Goal: Check status: Check status

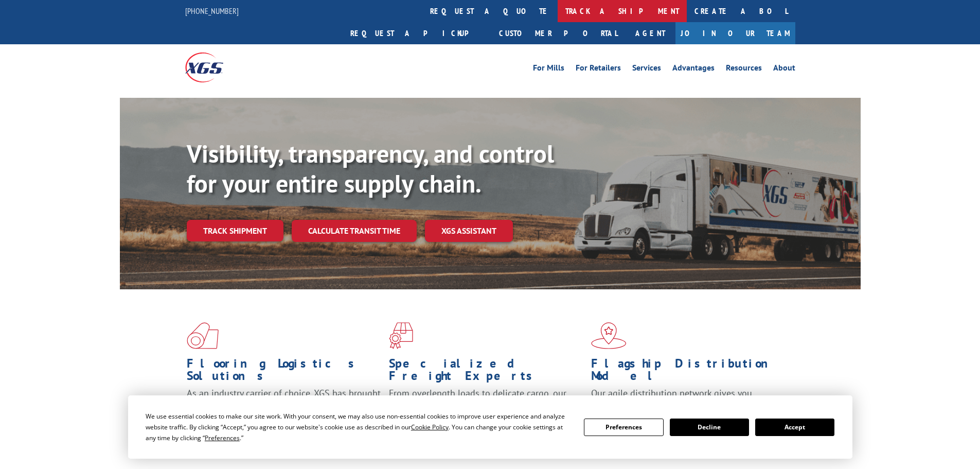
click at [558, 12] on link "track a shipment" at bounding box center [622, 11] width 129 height 22
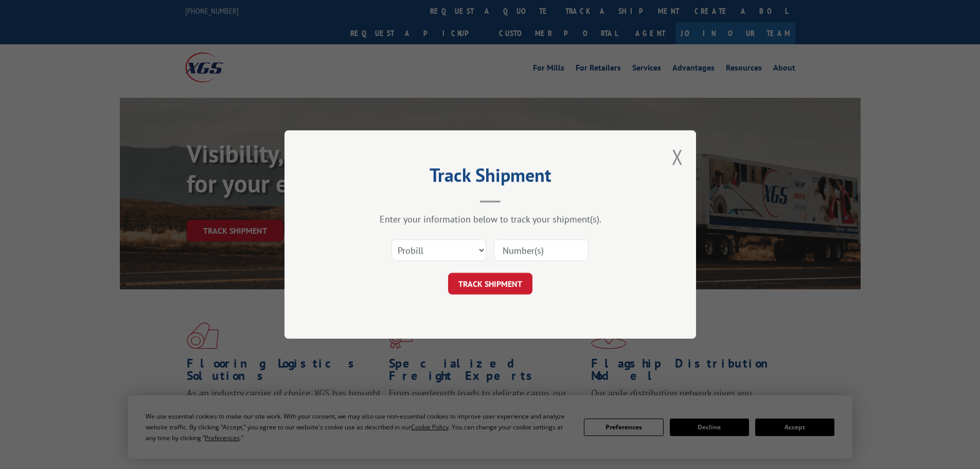
click at [507, 250] on input at bounding box center [541, 250] width 95 height 22
paste input "019053251007"
type input "019053251007"
click at [506, 285] on button "TRACK SHIPMENT" at bounding box center [490, 284] width 84 height 22
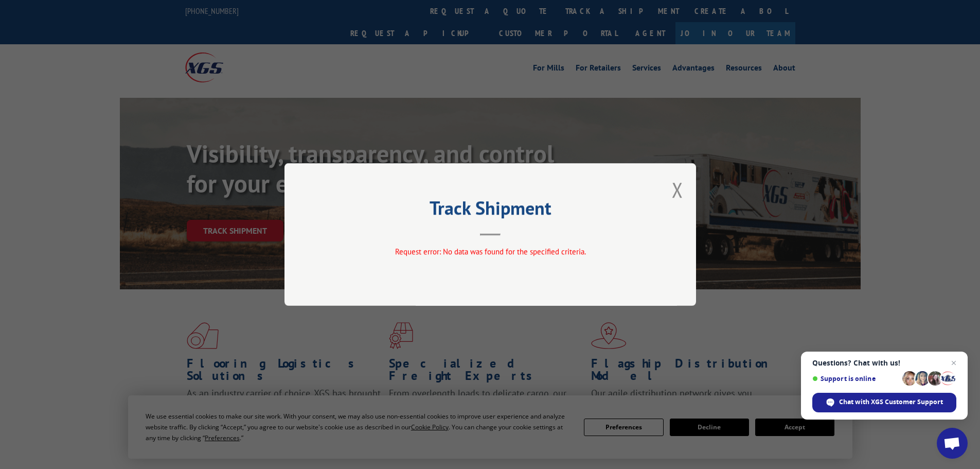
click at [685, 192] on div "Track Shipment Request error: No data was found for the specified criteria." at bounding box center [491, 234] width 412 height 143
drag, startPoint x: 669, startPoint y: 185, endPoint x: 677, endPoint y: 189, distance: 9.2
click at [669, 185] on div "Track Shipment Request error: No data was found for the specified criteria." at bounding box center [491, 234] width 412 height 143
click at [677, 189] on button "Close modal" at bounding box center [677, 189] width 11 height 27
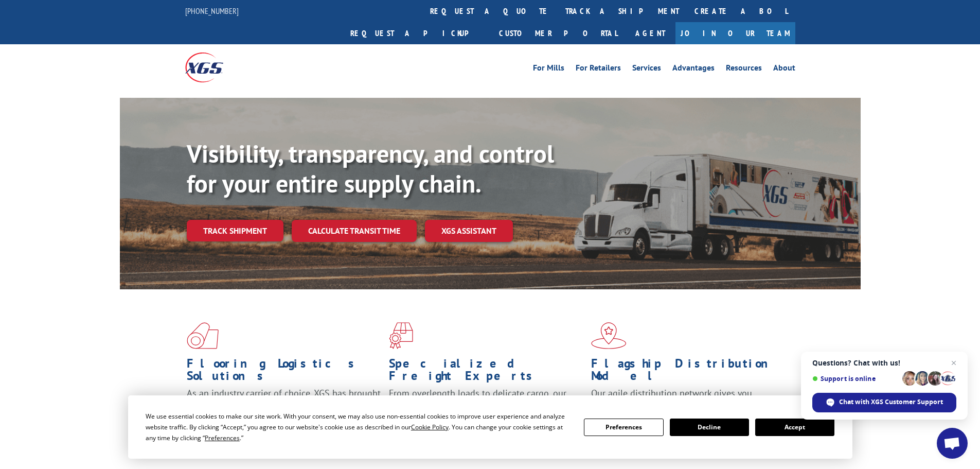
drag, startPoint x: 458, startPoint y: 13, endPoint x: 451, endPoint y: 22, distance: 10.6
click at [558, 13] on link "track a shipment" at bounding box center [622, 11] width 129 height 22
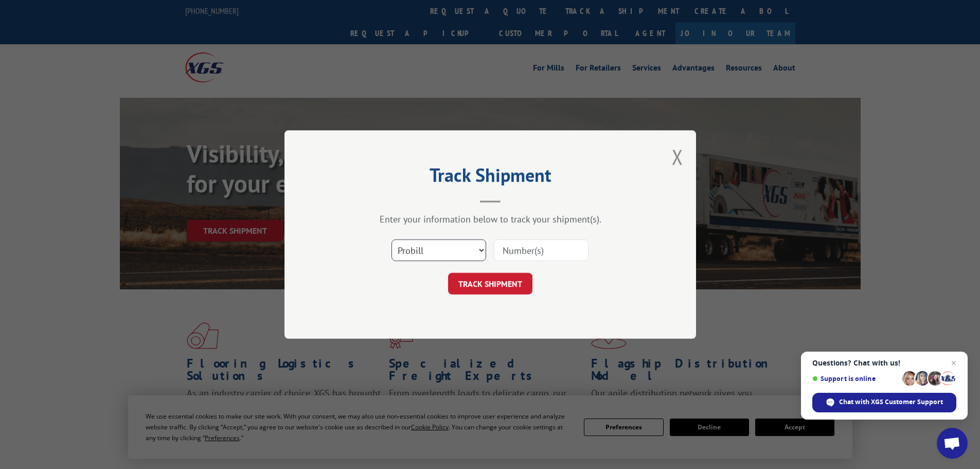
click at [434, 250] on select "Select category... Probill BOL PO" at bounding box center [439, 250] width 95 height 22
select select "bol"
click at [392, 239] on select "Select category... Probill BOL PO" at bounding box center [439, 250] width 95 height 22
click at [525, 253] on input at bounding box center [541, 250] width 95 height 22
paste input "478633"
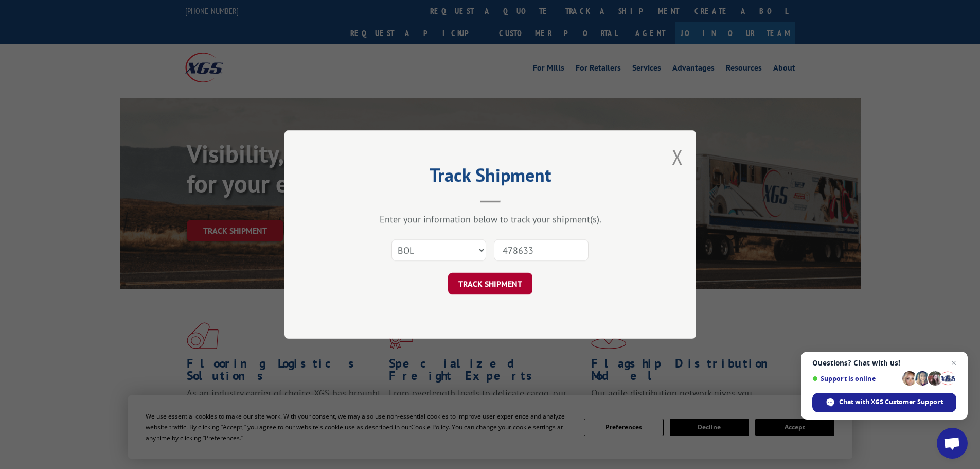
type input "478633"
click at [506, 276] on button "TRACK SHIPMENT" at bounding box center [490, 284] width 84 height 22
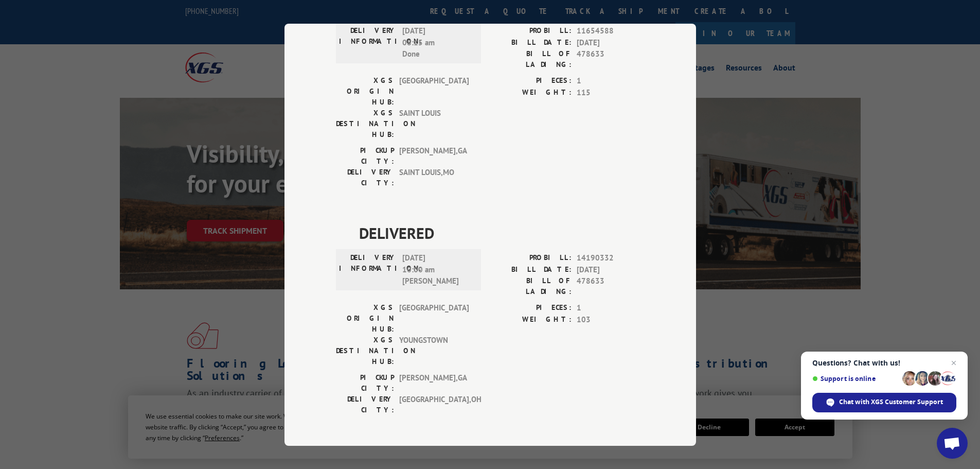
scroll to position [720, 0]
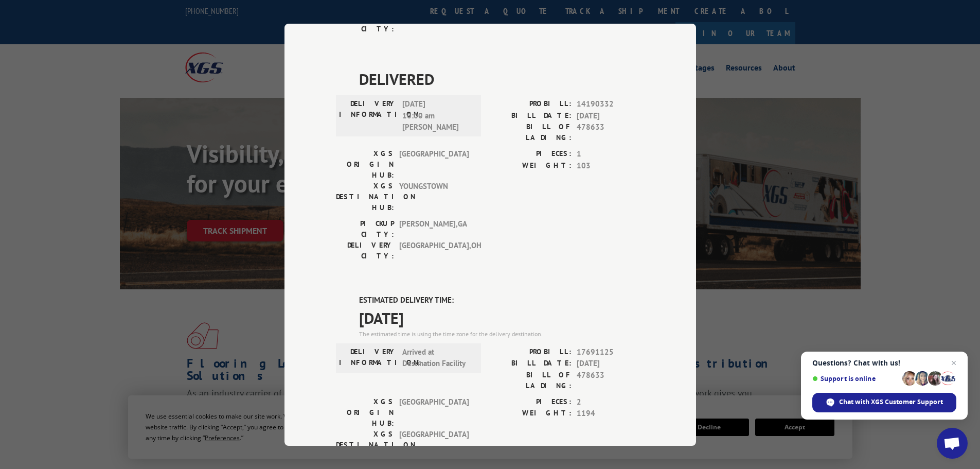
drag, startPoint x: 451, startPoint y: 87, endPoint x: 330, endPoint y: 61, distance: 123.7
click at [330, 61] on div "Track Shipment DELIVERED DELIVERY INFORMATION: PROBILL: 9753530 BILL DATE: [DAT…" at bounding box center [491, 235] width 412 height 422
copy div "ESTIMATED DELIVERY TIME: [DATE]"
